Goal: Navigation & Orientation: Understand site structure

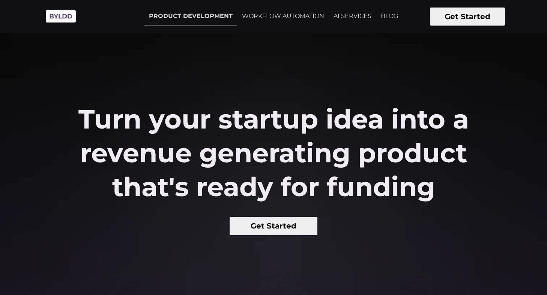
click at [319, 53] on section "Turn your startup idea into a revenue generating product that's ready for fundi…" at bounding box center [273, 269] width 547 height 539
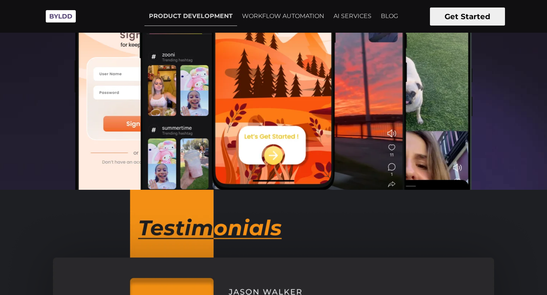
scroll to position [322, 0]
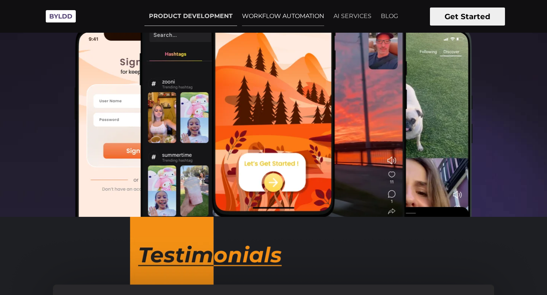
click at [270, 19] on link "WORKFLOW AUTOMATION" at bounding box center [282, 16] width 91 height 19
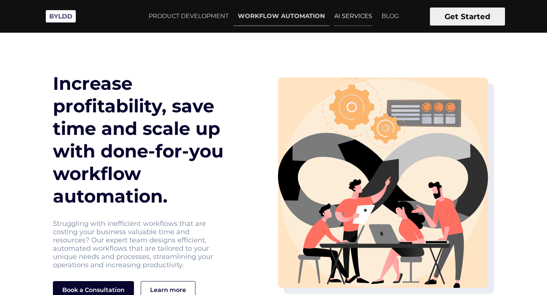
click at [352, 16] on link "AI SERVICES" at bounding box center [353, 16] width 47 height 19
